Goal: Navigation & Orientation: Find specific page/section

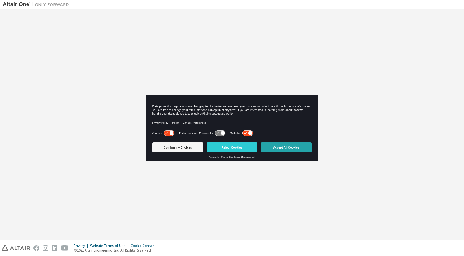
click at [295, 146] on button "Accept All Cookies" at bounding box center [286, 148] width 51 height 10
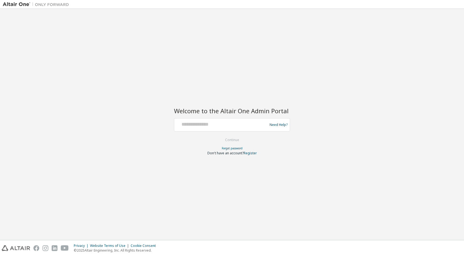
click at [44, 4] on img at bounding box center [37, 5] width 69 height 6
click at [217, 125] on input "text" at bounding box center [221, 124] width 90 height 8
type input "**********"
click at [226, 142] on button "Continue" at bounding box center [232, 140] width 26 height 8
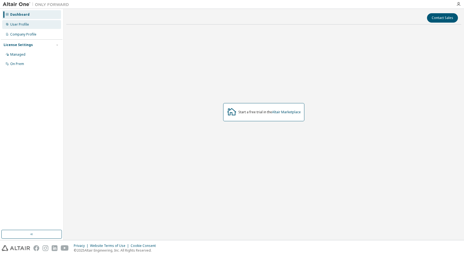
drag, startPoint x: 17, startPoint y: 23, endPoint x: 21, endPoint y: 25, distance: 4.8
click at [17, 23] on div "User Profile" at bounding box center [19, 24] width 19 height 4
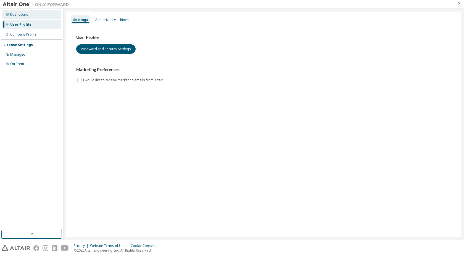
click at [22, 12] on div "Dashboard" at bounding box center [19, 14] width 18 height 4
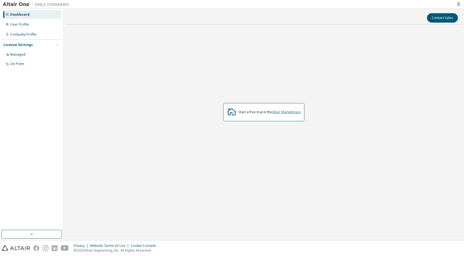
click at [278, 112] on link "Altair Marketplace" at bounding box center [286, 112] width 29 height 5
